Goal: Task Accomplishment & Management: Use online tool/utility

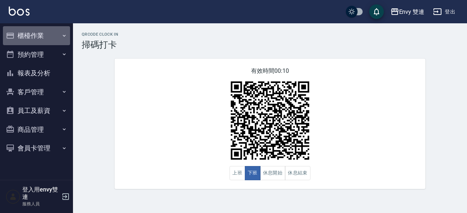
click at [36, 38] on button "櫃檯作業" at bounding box center [36, 35] width 67 height 19
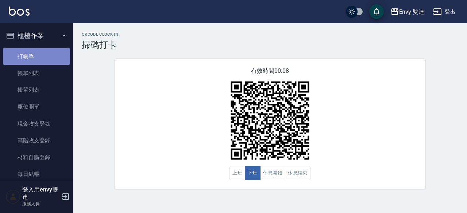
click at [41, 49] on link "打帳單" at bounding box center [36, 56] width 67 height 17
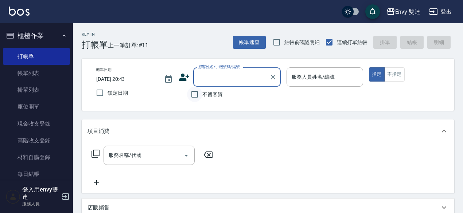
click at [193, 96] on input "不留客資" at bounding box center [194, 94] width 15 height 15
checkbox input "true"
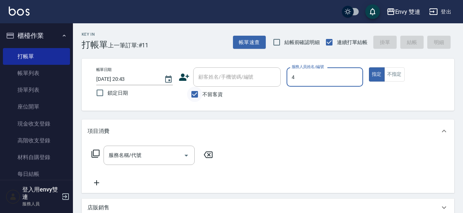
type input "[PERSON_NAME]-4"
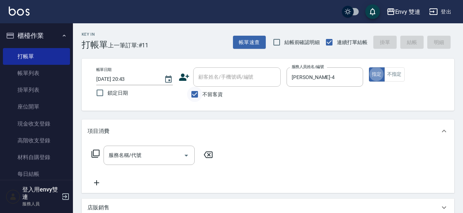
type button "true"
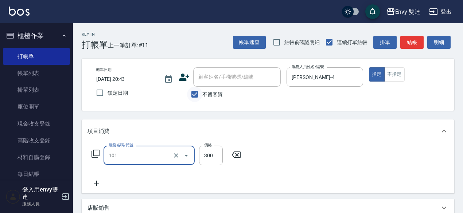
type input "洗髮(101)"
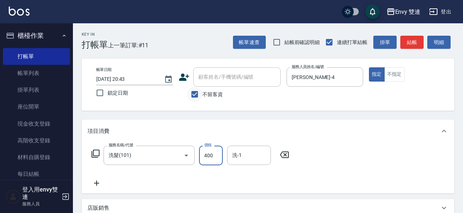
type input "400"
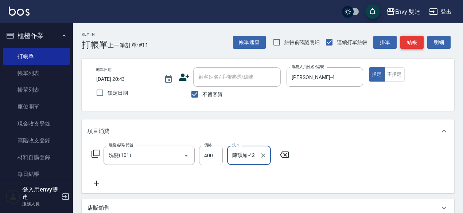
type input "陳韻如-42"
click at [416, 39] on button "結帳" at bounding box center [411, 42] width 23 height 13
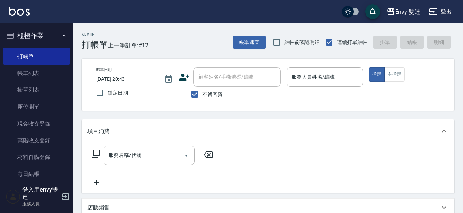
click at [416, 39] on div "帳單速查 結帳前確認明細 連續打單結帳 掛單 結帳 明細" at bounding box center [343, 42] width 221 height 15
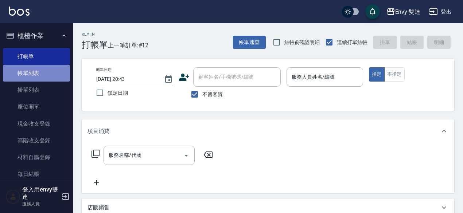
click at [44, 66] on link "帳單列表" at bounding box center [36, 73] width 67 height 17
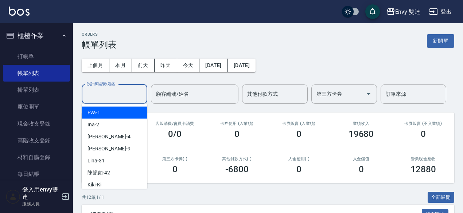
click at [117, 98] on input "設計師編號/姓名" at bounding box center [114, 94] width 59 height 13
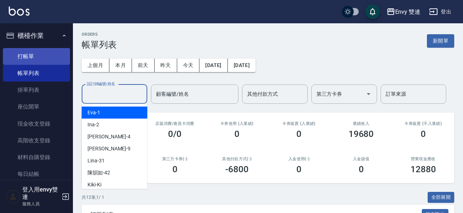
click at [35, 51] on link "打帳單" at bounding box center [36, 56] width 67 height 17
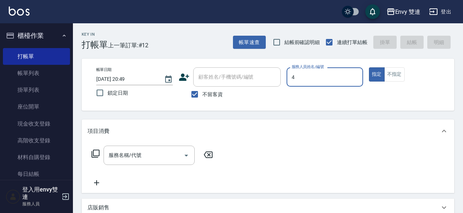
type input "[PERSON_NAME]-4"
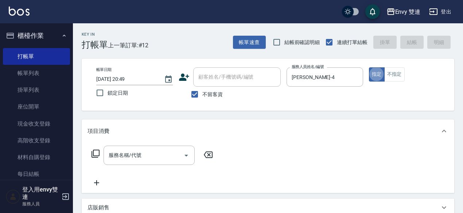
type button "true"
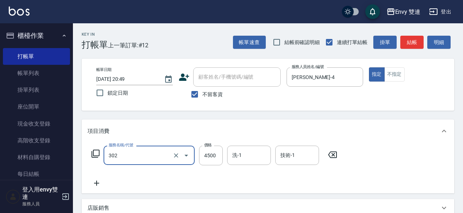
type input "水質感熱塑燙(302)"
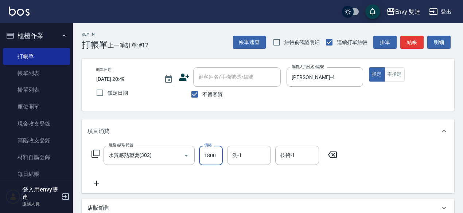
type input "1800"
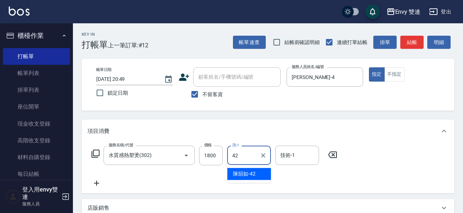
type input "陳韻如-42"
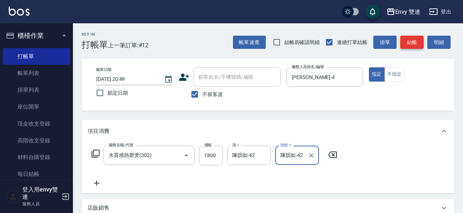
type input "陳韻如-42"
click at [413, 42] on button "結帳" at bounding box center [411, 42] width 23 height 13
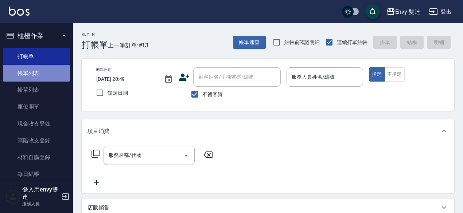
click at [48, 73] on link "帳單列表" at bounding box center [36, 73] width 67 height 17
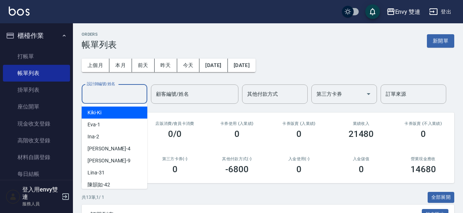
click at [100, 91] on input "設計師編號/姓名" at bounding box center [114, 94] width 59 height 13
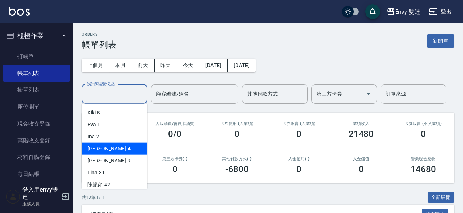
click at [119, 149] on div "[PERSON_NAME] -4" at bounding box center [115, 149] width 66 height 12
type input "[PERSON_NAME]-4"
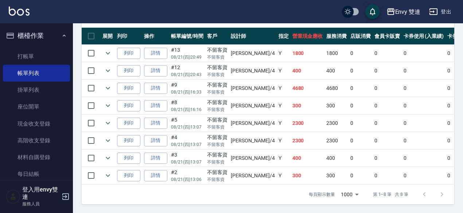
scroll to position [201, 0]
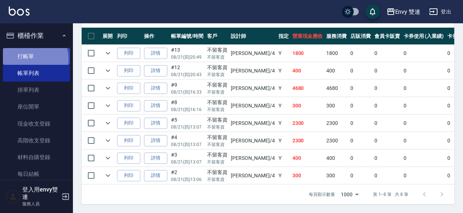
click at [34, 59] on link "打帳單" at bounding box center [36, 56] width 67 height 17
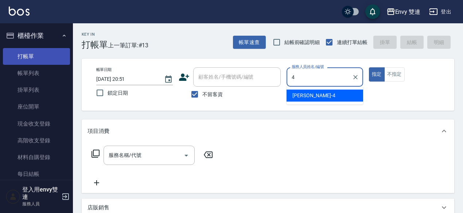
type input "[PERSON_NAME]-4"
type button "true"
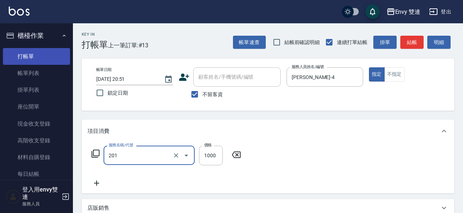
type input "剪髮(201)"
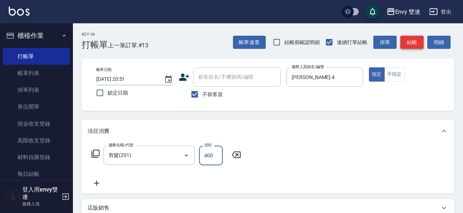
type input "400"
click at [406, 43] on button "結帳" at bounding box center [411, 42] width 23 height 13
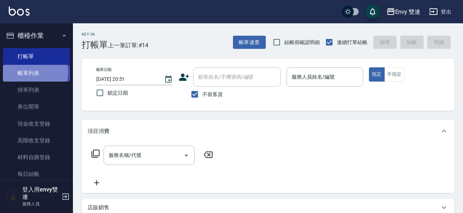
click at [35, 72] on link "帳單列表" at bounding box center [36, 73] width 67 height 17
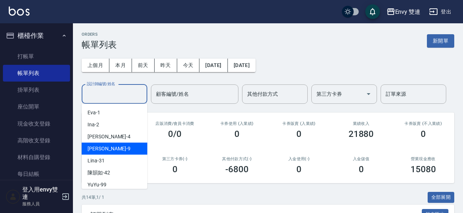
drag, startPoint x: 118, startPoint y: 99, endPoint x: 112, endPoint y: 144, distance: 45.2
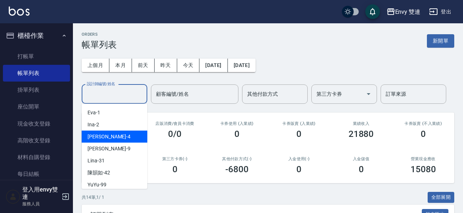
click at [112, 138] on div "[PERSON_NAME] -4" at bounding box center [115, 137] width 66 height 12
type input "[PERSON_NAME]-4"
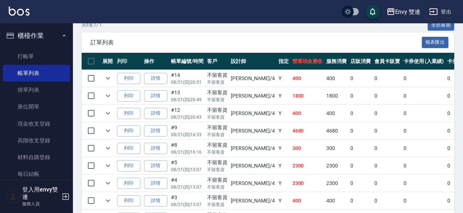
scroll to position [170, 0]
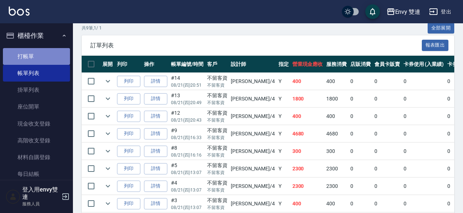
click at [43, 55] on link "打帳單" at bounding box center [36, 56] width 67 height 17
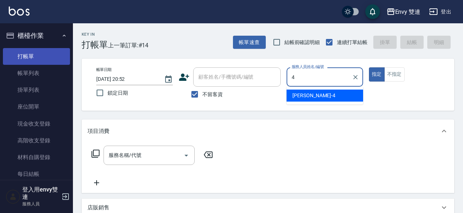
type input "[PERSON_NAME]-4"
type button "true"
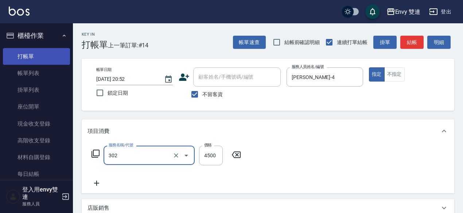
type input "水質感熱塑燙(302)"
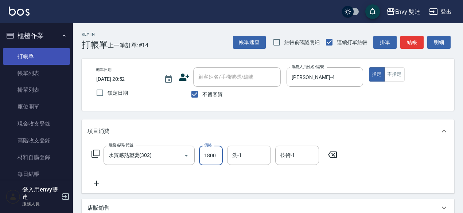
type input "1800"
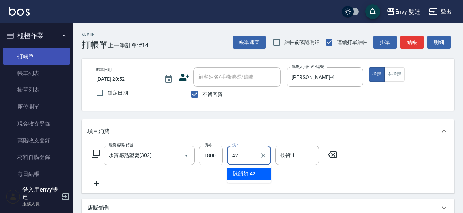
type input "陳韻如-42"
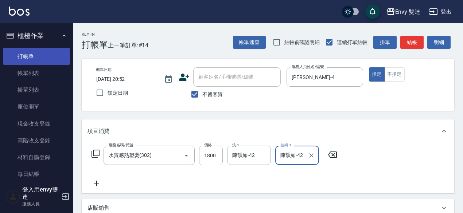
type input "陳韻如-42"
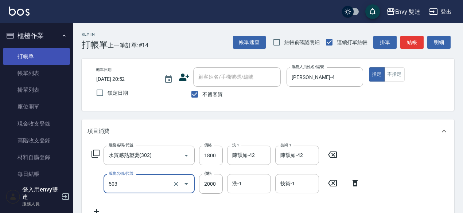
type input "日本結構二段式(503)"
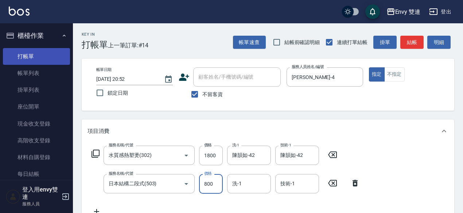
type input "800"
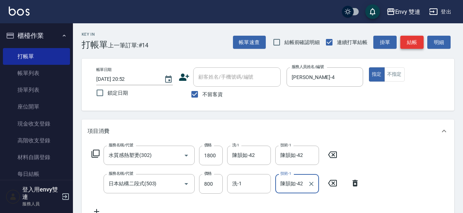
type input "陳韻如-42"
click at [414, 42] on button "結帳" at bounding box center [411, 42] width 23 height 13
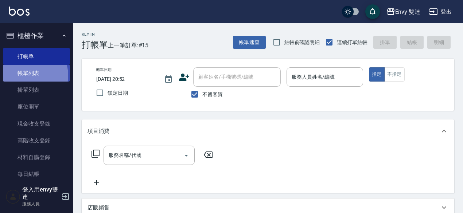
click at [28, 76] on link "帳單列表" at bounding box center [36, 73] width 67 height 17
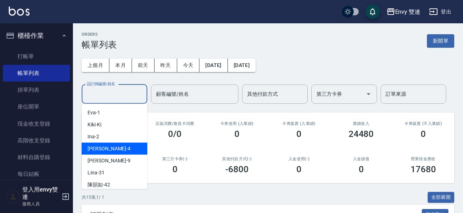
drag, startPoint x: 98, startPoint y: 92, endPoint x: 106, endPoint y: 152, distance: 60.8
click at [106, 152] on div "[PERSON_NAME] -4" at bounding box center [115, 149] width 66 height 12
type input "[PERSON_NAME]-4"
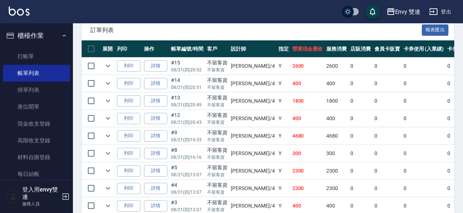
scroll to position [236, 0]
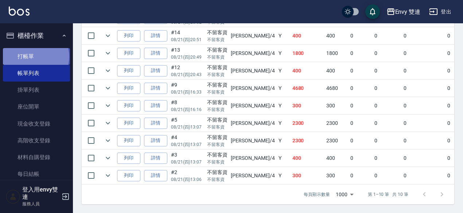
click at [35, 57] on link "打帳單" at bounding box center [36, 56] width 67 height 17
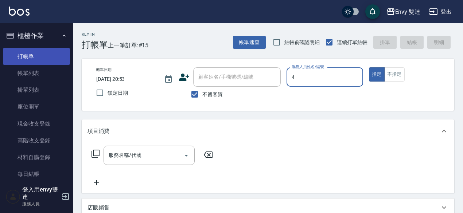
type input "[PERSON_NAME]-4"
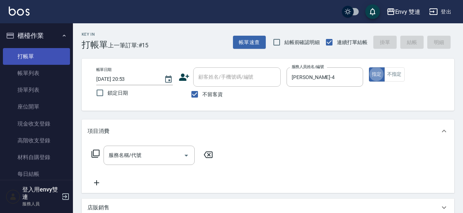
type button "true"
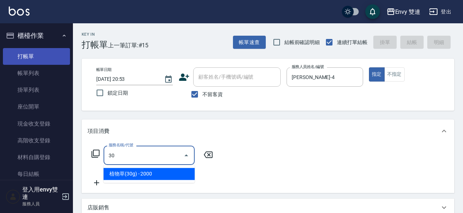
type input "植物草(30g)(604)"
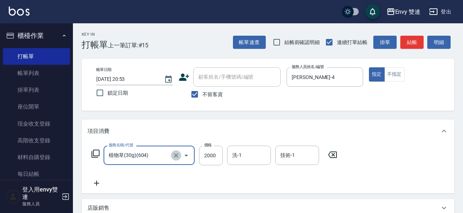
click at [175, 154] on icon "Clear" at bounding box center [176, 155] width 7 height 7
type input "水質感熱塑燙(302)"
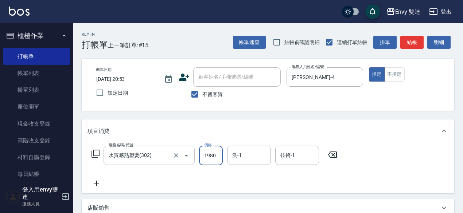
type input "1980"
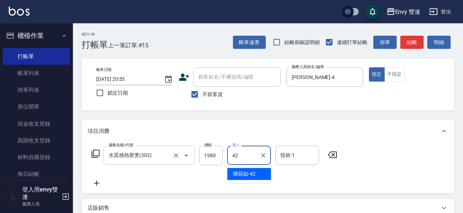
type input "陳韻如-42"
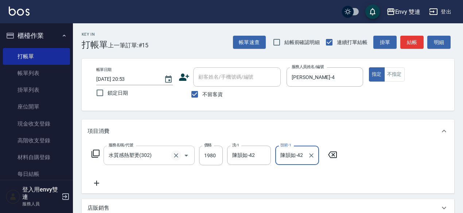
type input "陳韻如-42"
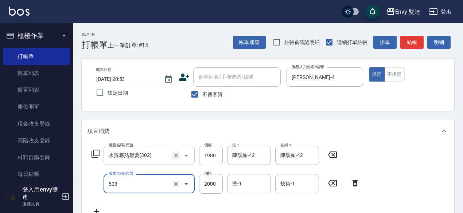
type input "日本結構二段式(503)"
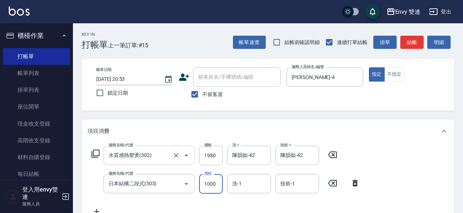
type input "1000"
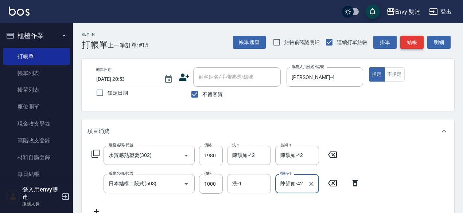
type input "陳韻如-42"
click at [417, 40] on button "結帳" at bounding box center [411, 42] width 23 height 13
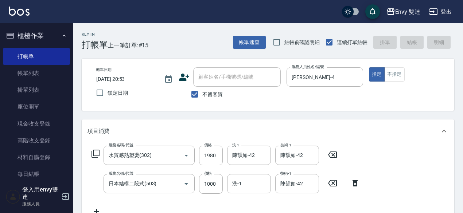
type input "[DATE] 20:54"
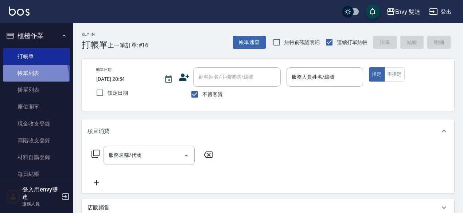
click at [28, 77] on link "帳單列表" at bounding box center [36, 73] width 67 height 17
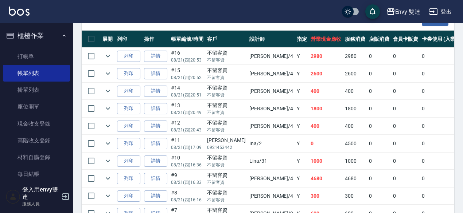
scroll to position [194, 0]
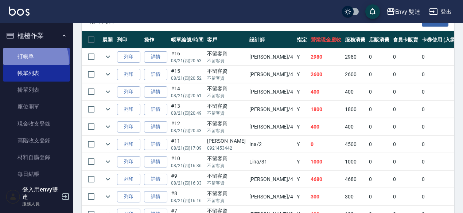
click at [28, 61] on link "打帳單" at bounding box center [36, 56] width 67 height 17
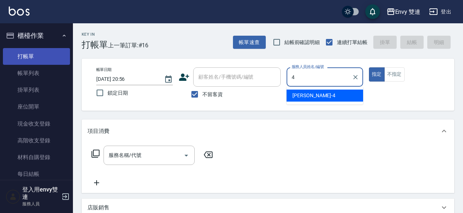
type input "[PERSON_NAME]-4"
type button "true"
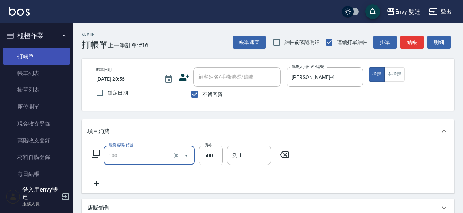
type input "洗＋剪(100)"
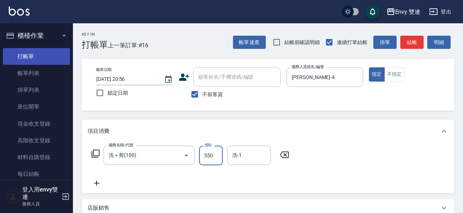
type input "550"
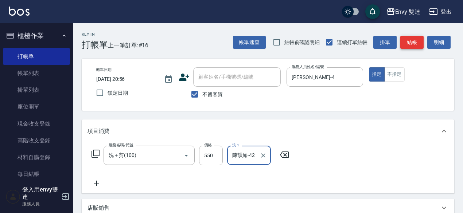
type input "陳韻如-42"
click at [417, 40] on button "結帳" at bounding box center [411, 42] width 23 height 13
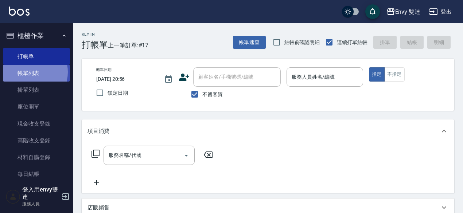
click at [27, 72] on link "帳單列表" at bounding box center [36, 73] width 67 height 17
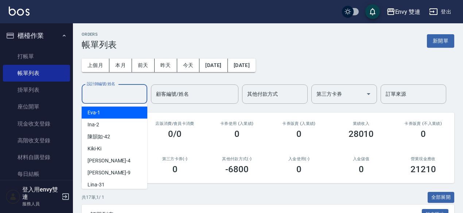
click at [96, 90] on input "設計師編號/姓名" at bounding box center [114, 94] width 59 height 13
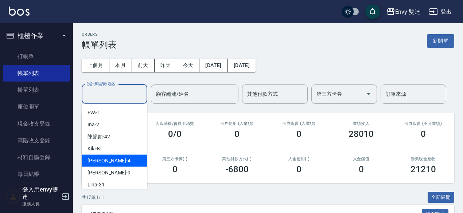
click at [102, 158] on span "[PERSON_NAME] -4" at bounding box center [109, 161] width 43 height 8
type input "[PERSON_NAME]-4"
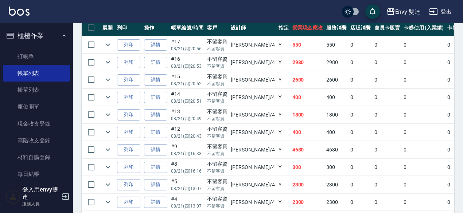
scroll to position [205, 0]
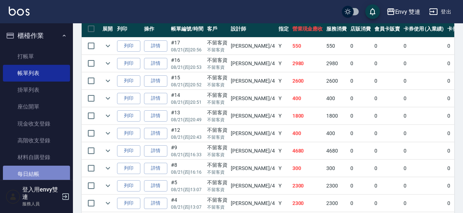
click at [39, 174] on link "每日結帳" at bounding box center [36, 174] width 67 height 17
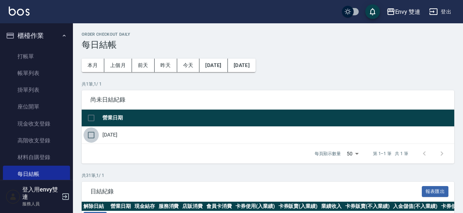
click at [93, 135] on input "checkbox" at bounding box center [91, 135] width 15 height 15
checkbox input "true"
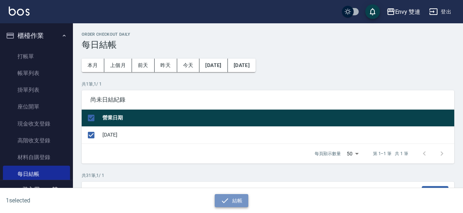
click at [225, 198] on icon "button" at bounding box center [225, 201] width 9 height 9
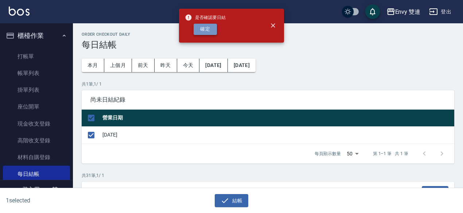
click at [210, 29] on button "確定" at bounding box center [205, 29] width 23 height 11
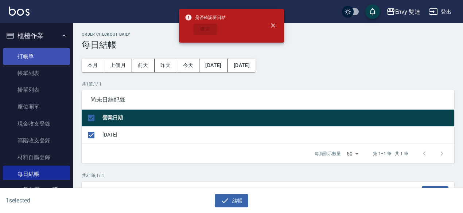
checkbox input "false"
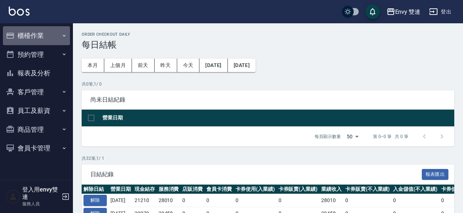
click at [30, 37] on button "櫃檯作業" at bounding box center [36, 35] width 67 height 19
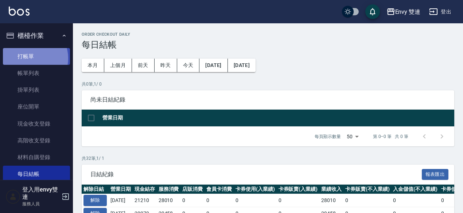
click at [29, 58] on link "打帳單" at bounding box center [36, 56] width 67 height 17
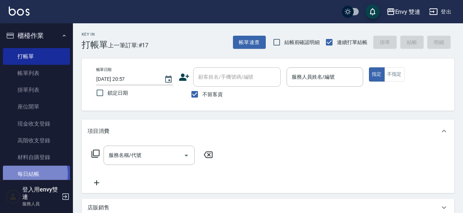
click at [30, 174] on link "每日結帳" at bounding box center [36, 174] width 67 height 17
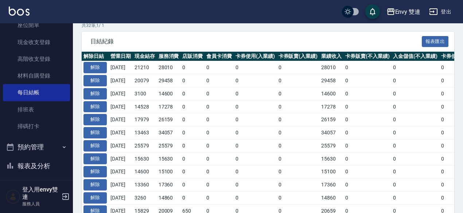
scroll to position [83, 0]
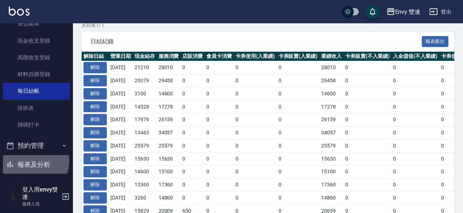
click at [31, 161] on button "報表及分析" at bounding box center [36, 164] width 67 height 19
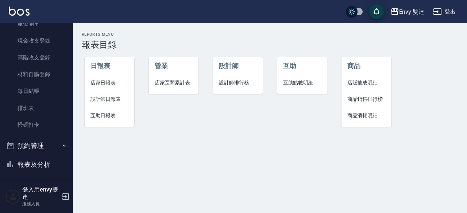
click at [101, 82] on span "店家日報表" at bounding box center [109, 83] width 38 height 8
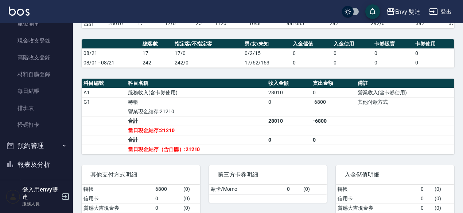
scroll to position [179, 0]
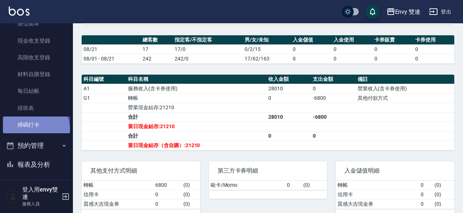
click at [35, 129] on link "掃碼打卡" at bounding box center [36, 125] width 67 height 17
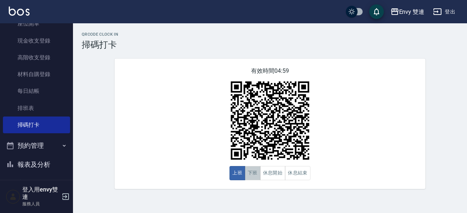
click at [258, 173] on button "下班" at bounding box center [253, 173] width 16 height 14
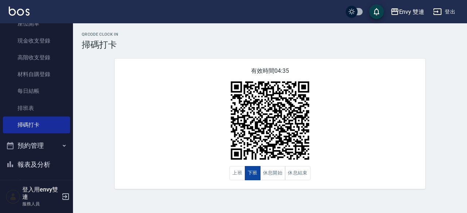
type button "CLOCKOUT"
click at [235, 170] on button "上班" at bounding box center [237, 173] width 16 height 14
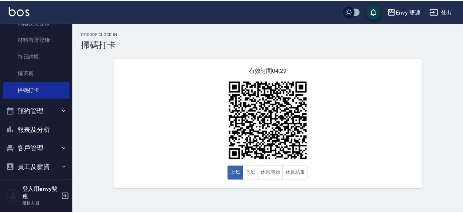
scroll to position [119, 0]
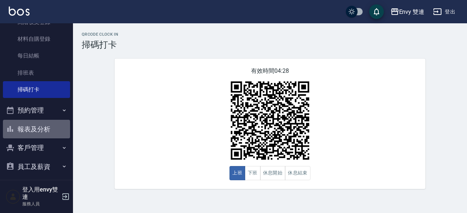
click at [46, 123] on button "報表及分析" at bounding box center [36, 129] width 67 height 19
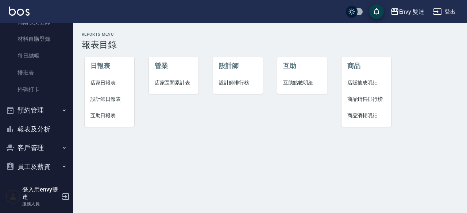
click at [116, 84] on span "店家日報表" at bounding box center [109, 83] width 38 height 8
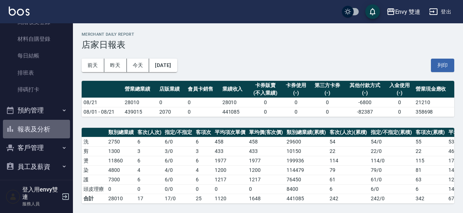
click at [46, 132] on button "報表及分析" at bounding box center [36, 129] width 67 height 19
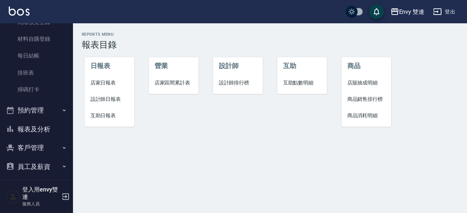
click at [106, 100] on span "設計師日報表" at bounding box center [109, 100] width 38 height 8
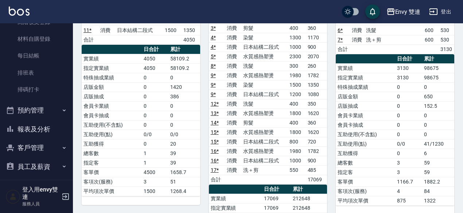
scroll to position [105, 0]
